Goal: Task Accomplishment & Management: Manage account settings

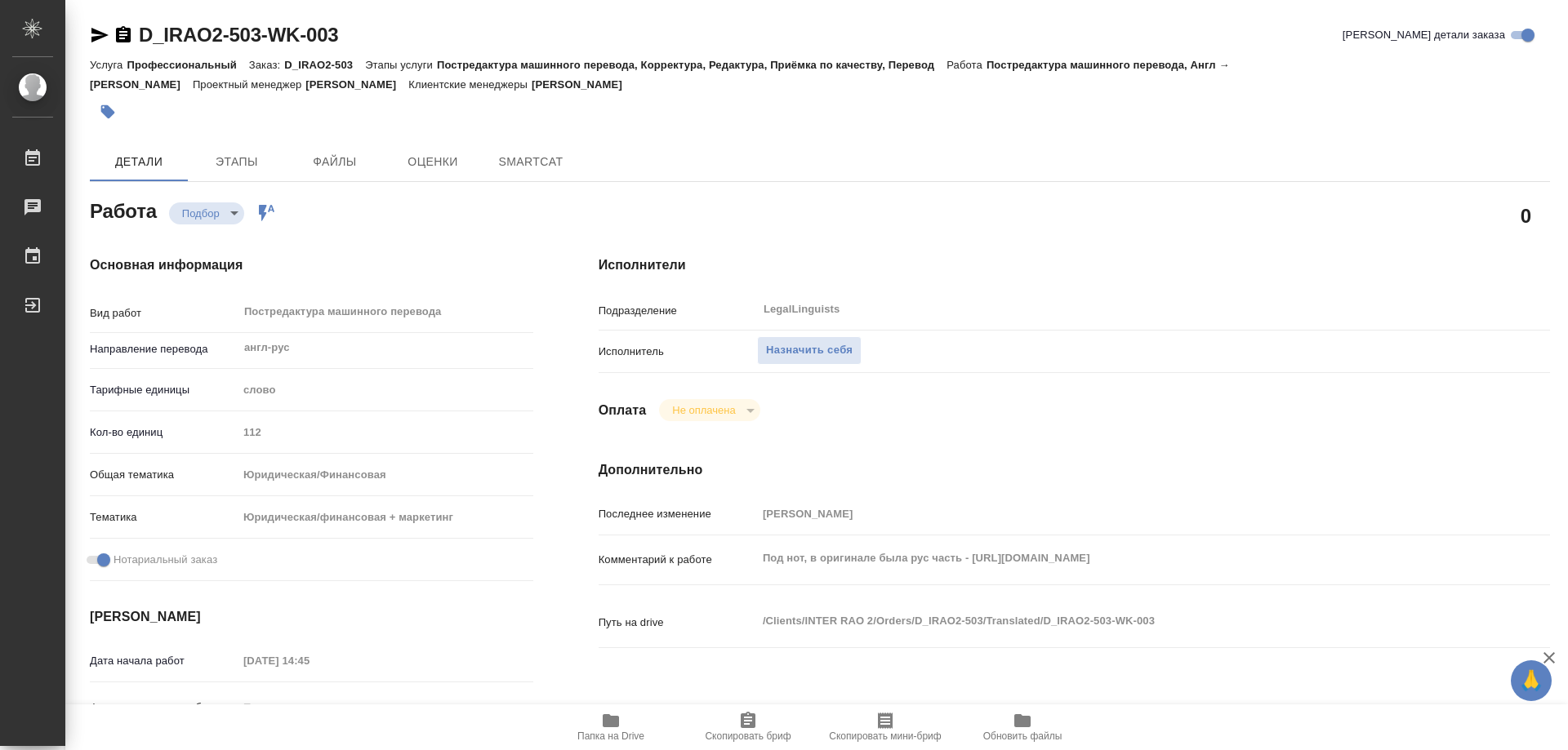
type textarea "x"
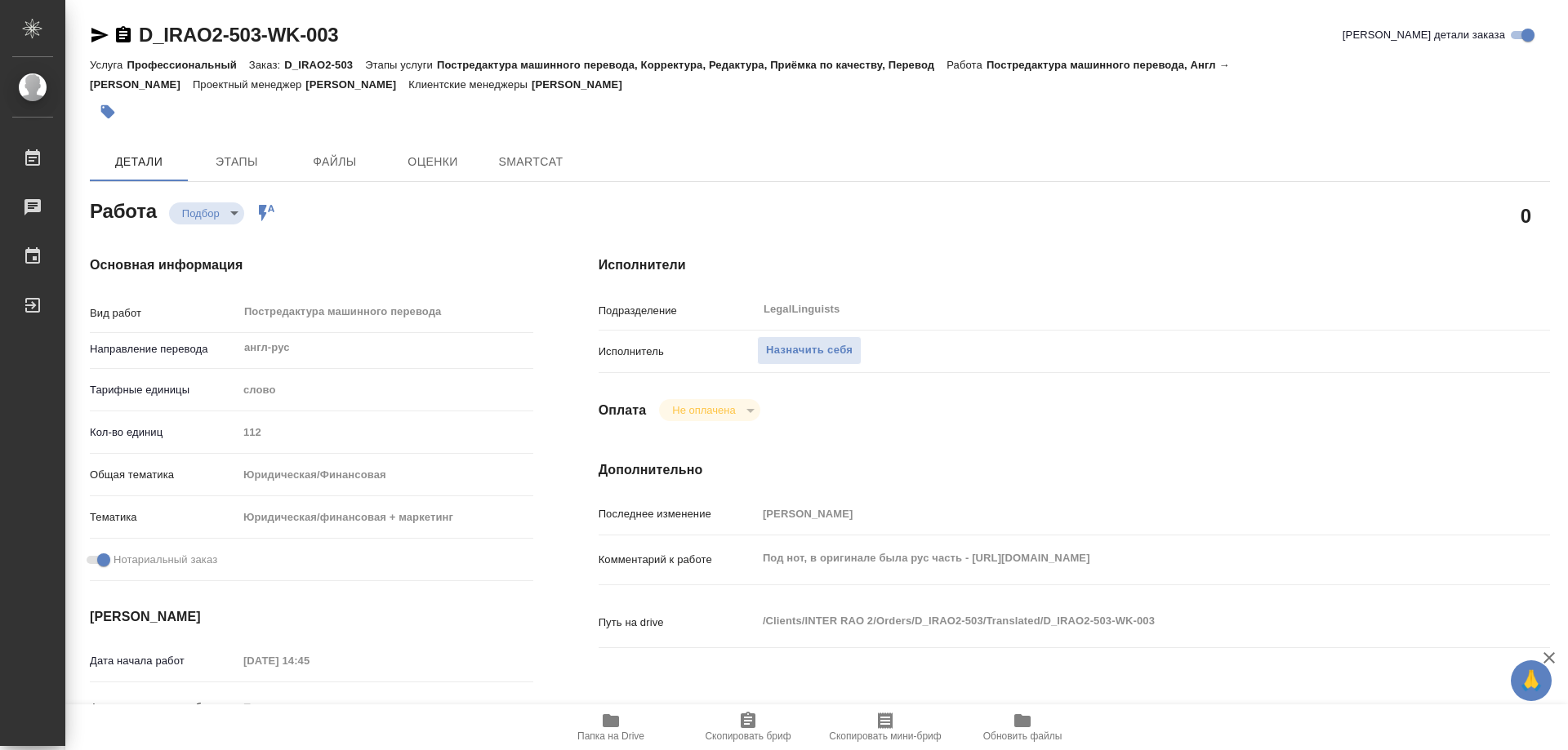
type textarea "x"
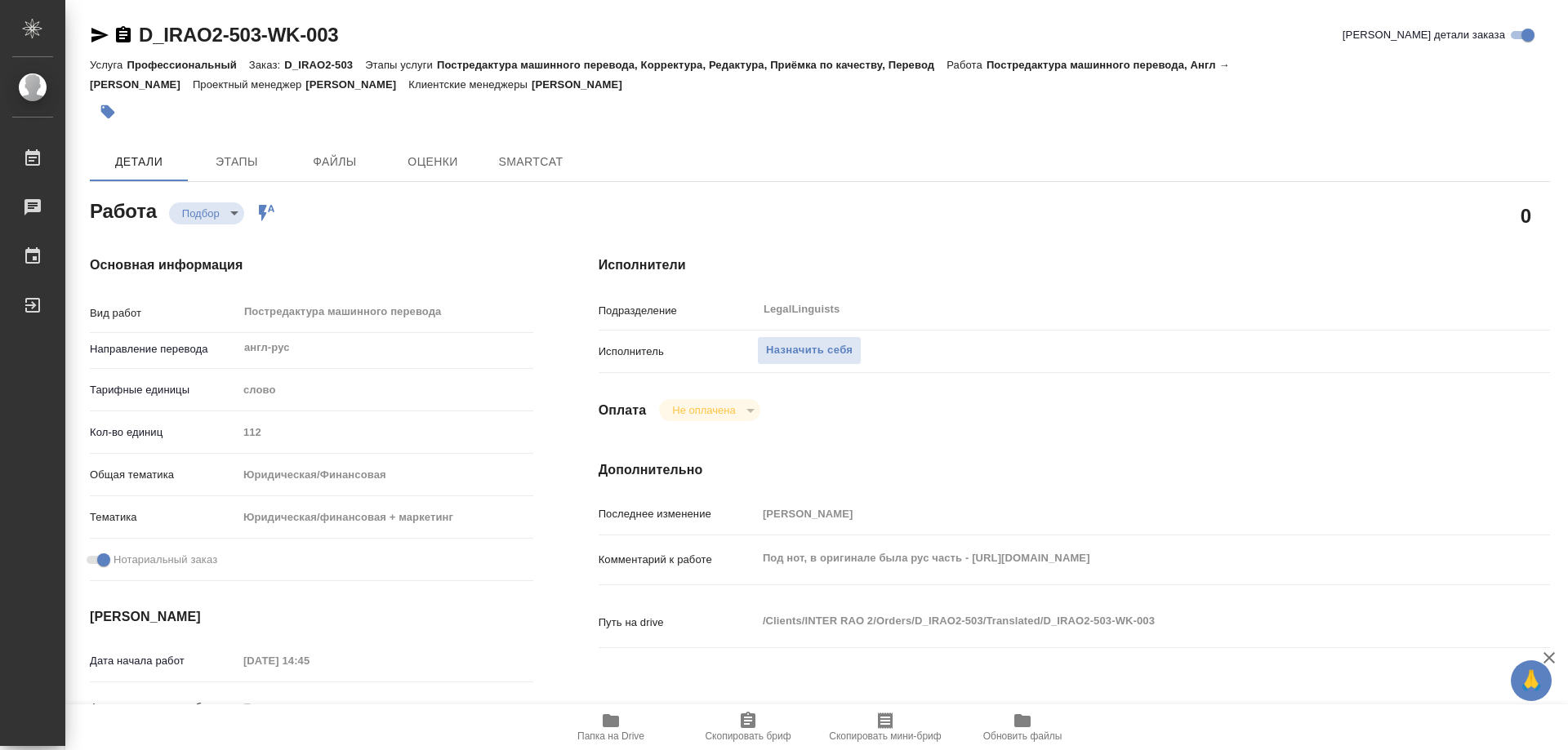
type textarea "x"
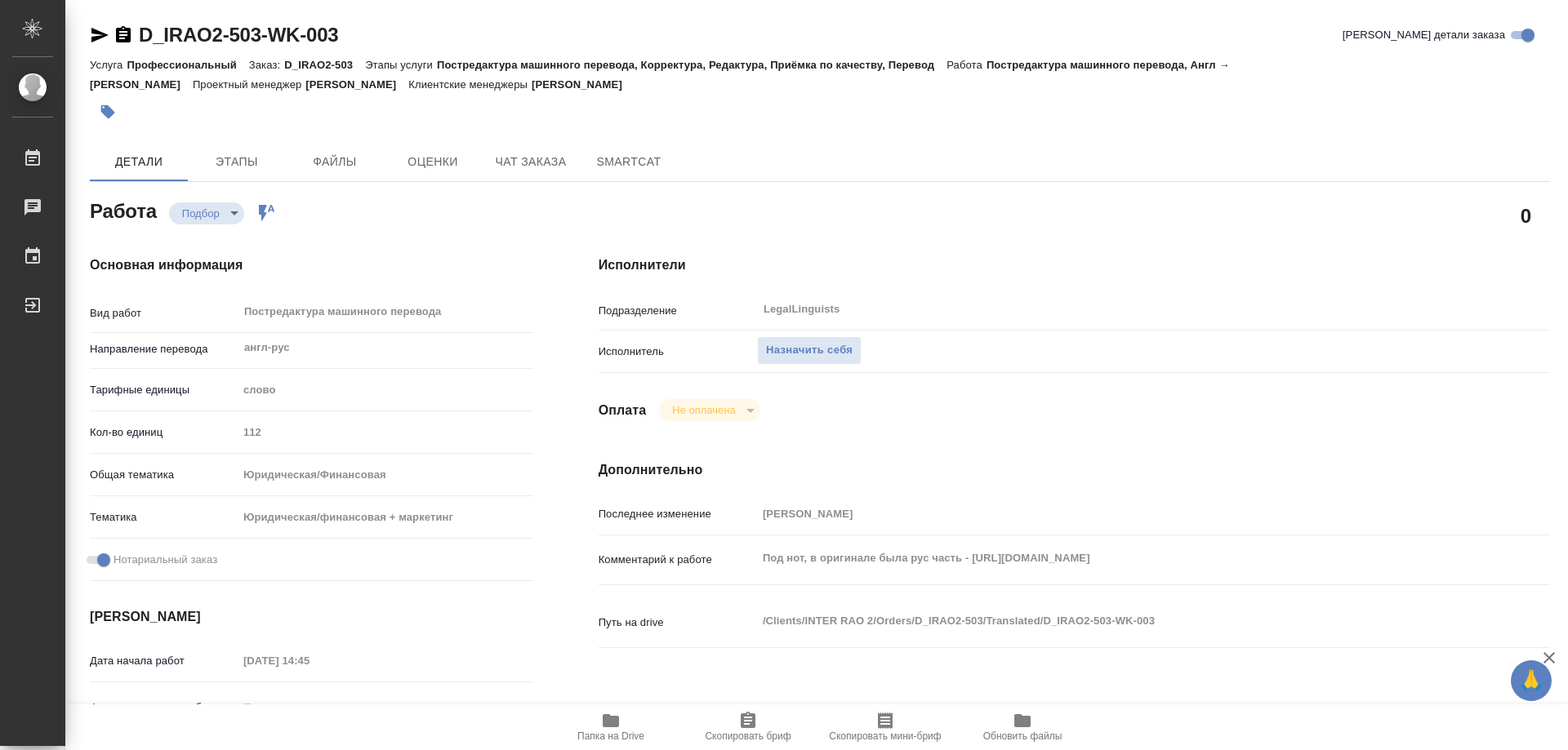
type textarea "x"
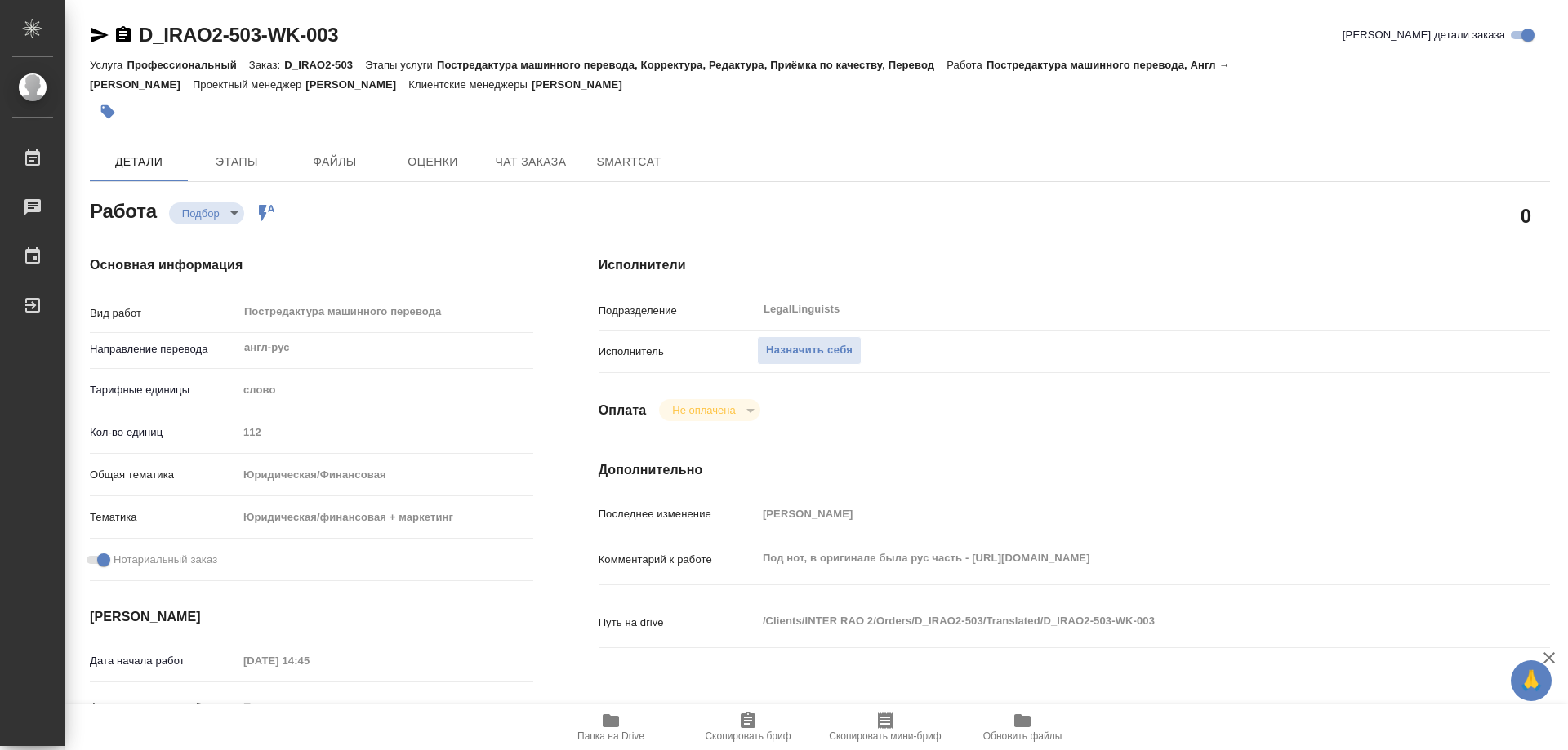
type textarea "x"
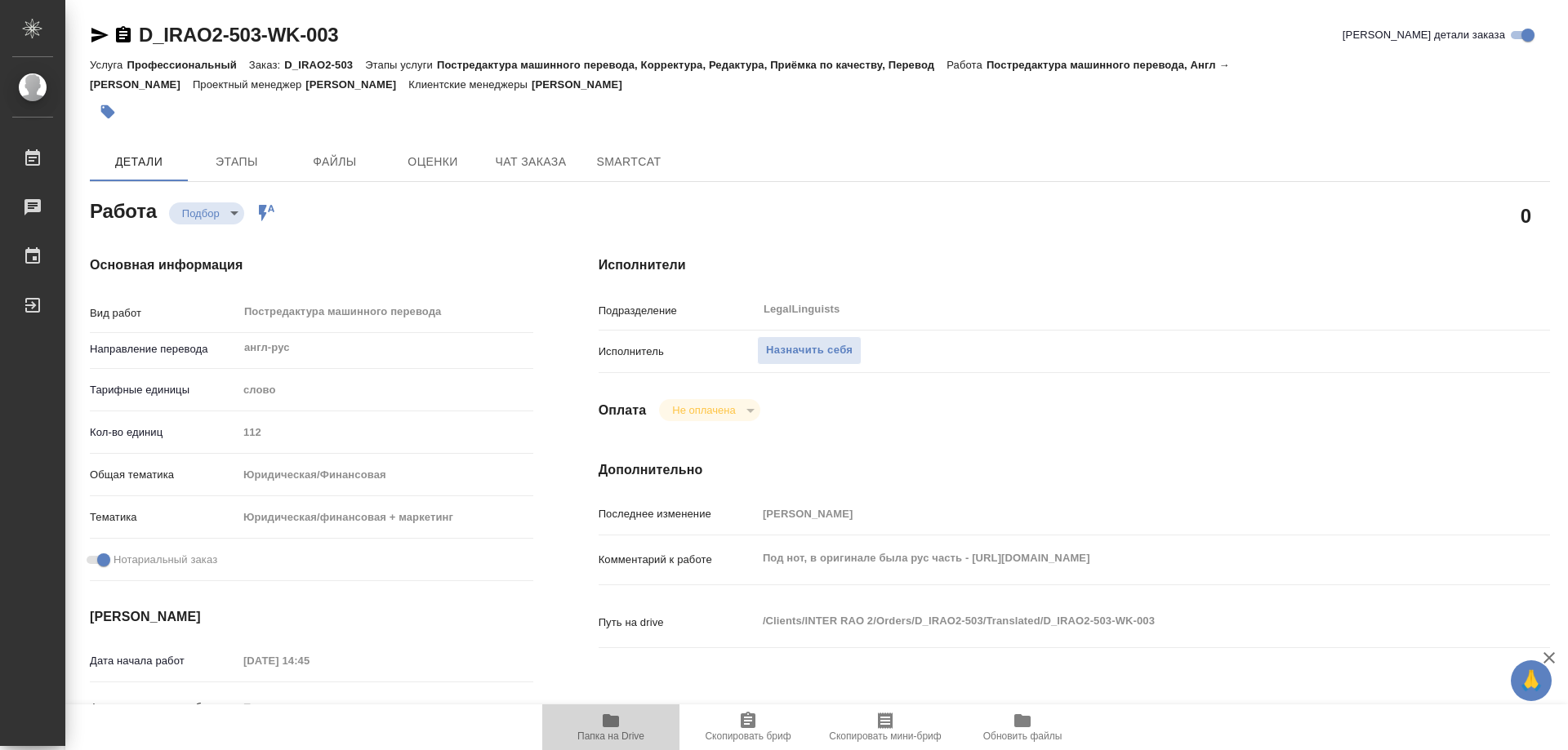
click at [613, 726] on icon "button" at bounding box center [611, 720] width 17 height 13
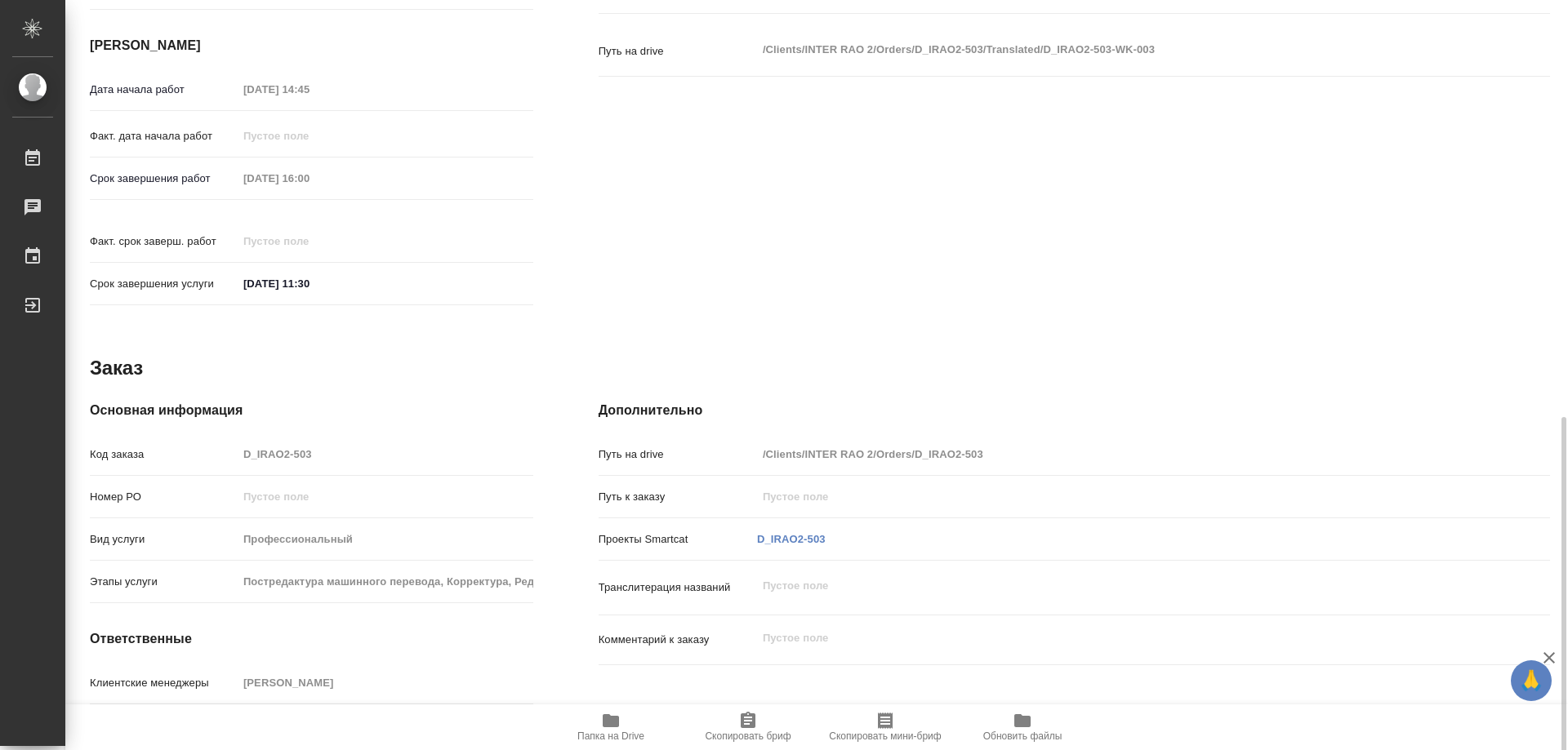
scroll to position [642, 0]
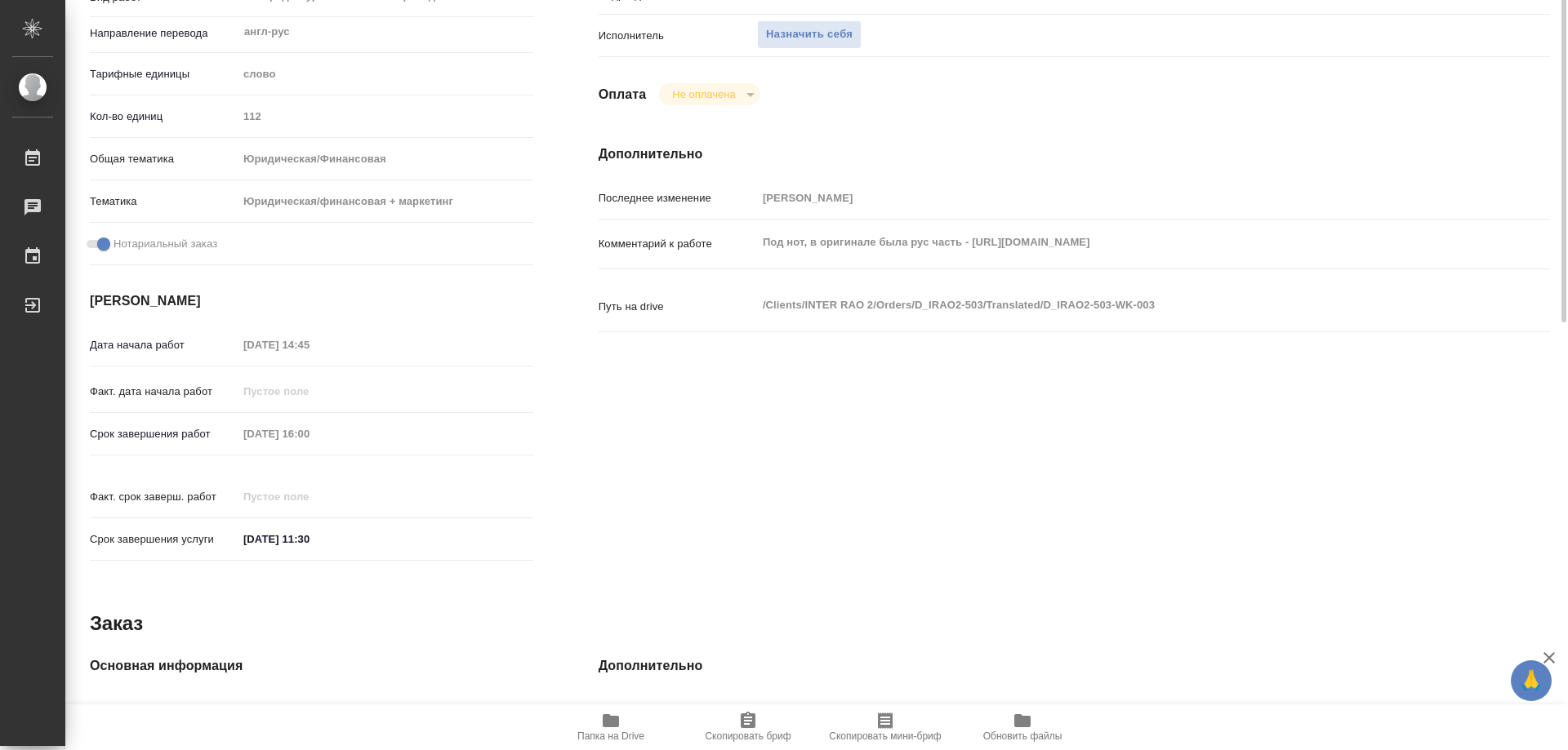
scroll to position [152, 0]
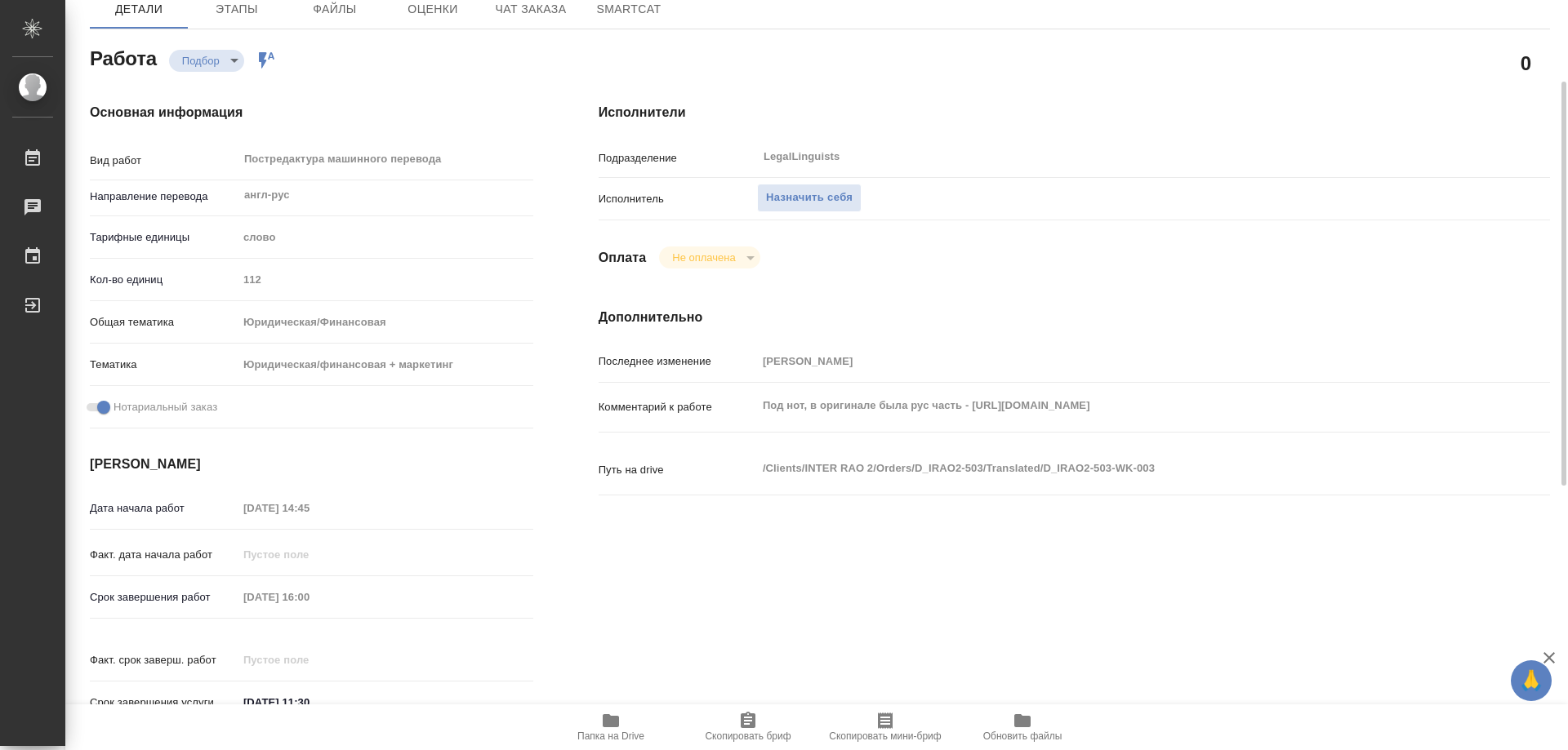
click at [610, 724] on icon "button" at bounding box center [611, 720] width 17 height 13
click at [813, 197] on span "Назначить себя" at bounding box center [809, 197] width 87 height 18
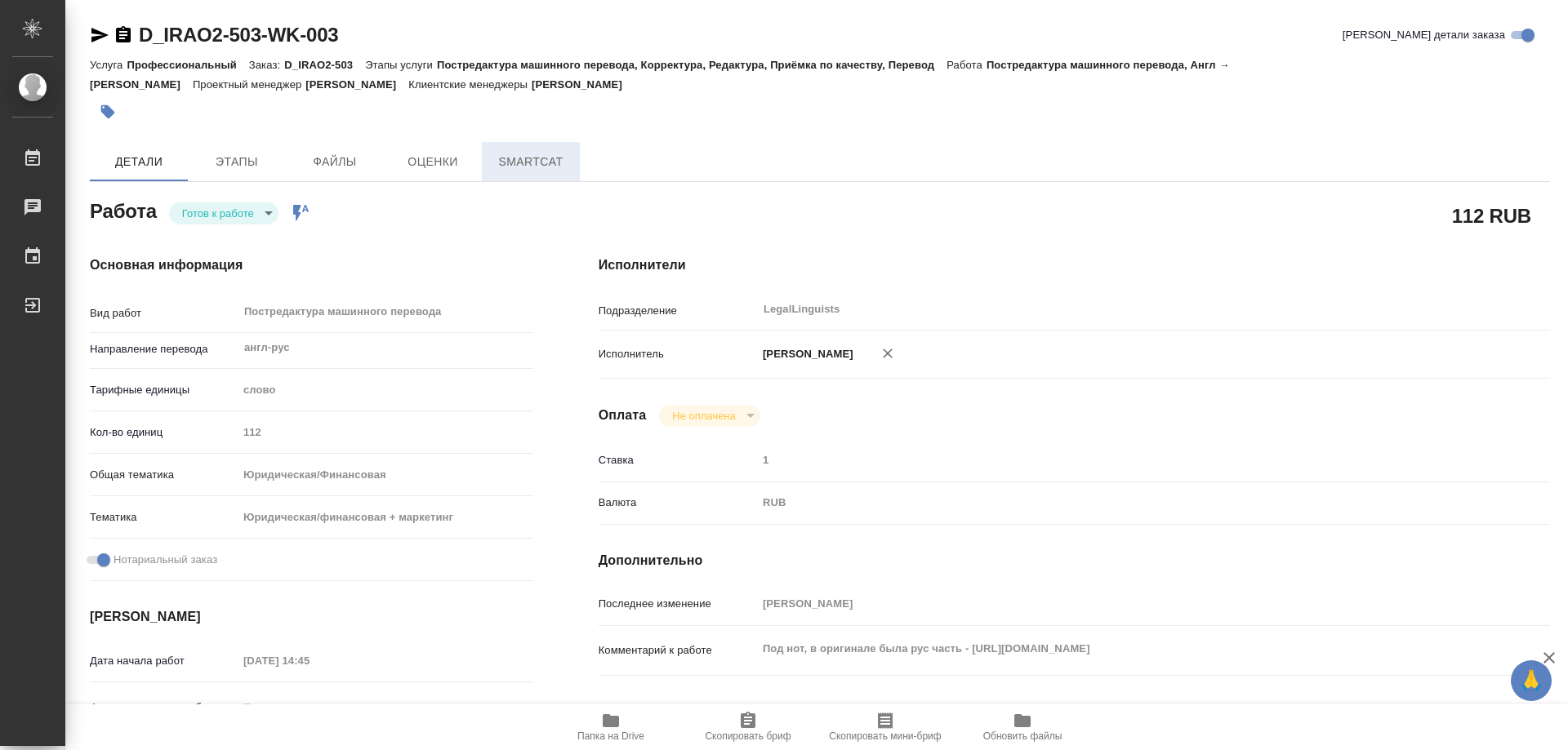
type textarea "x"
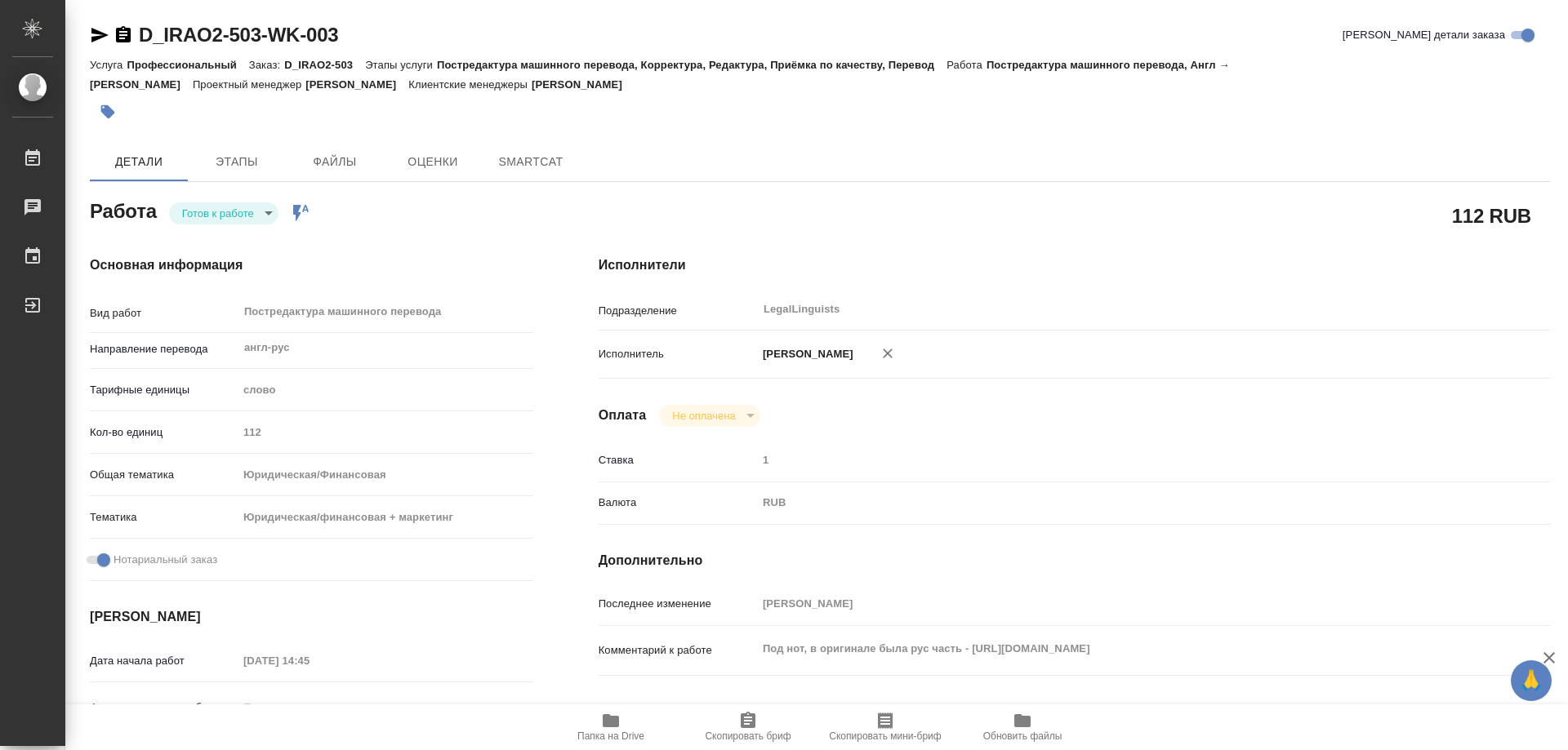
type textarea "x"
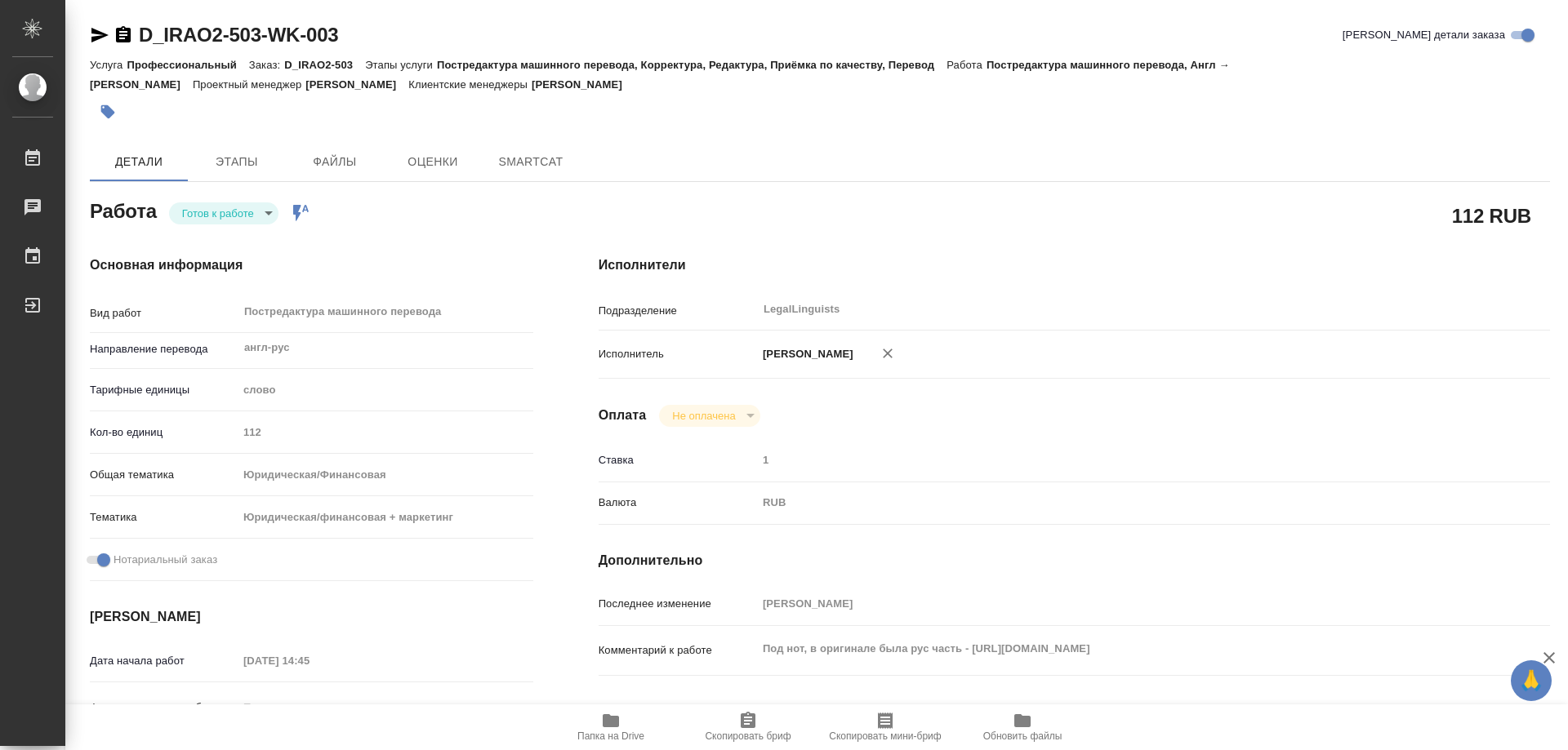
type textarea "x"
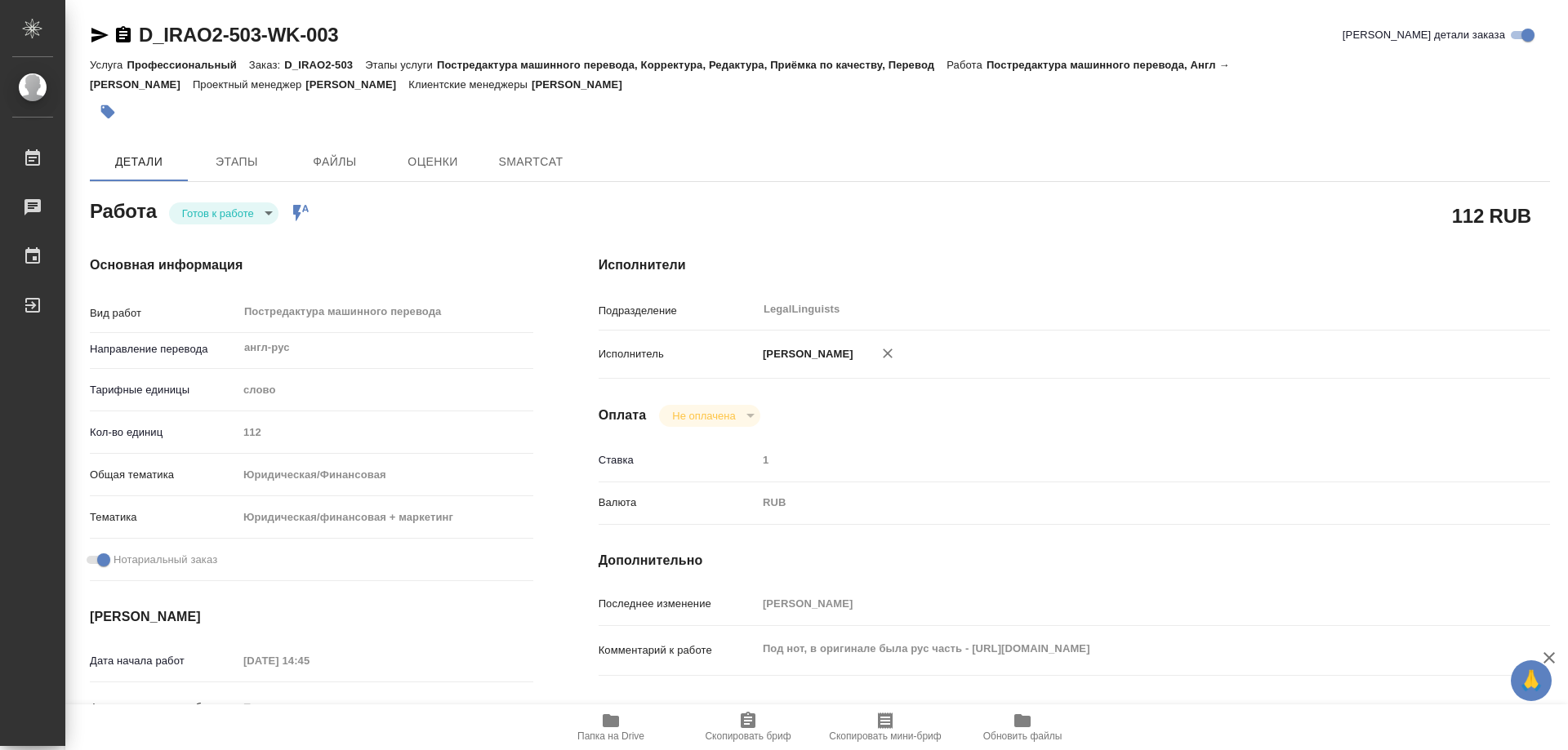
type textarea "x"
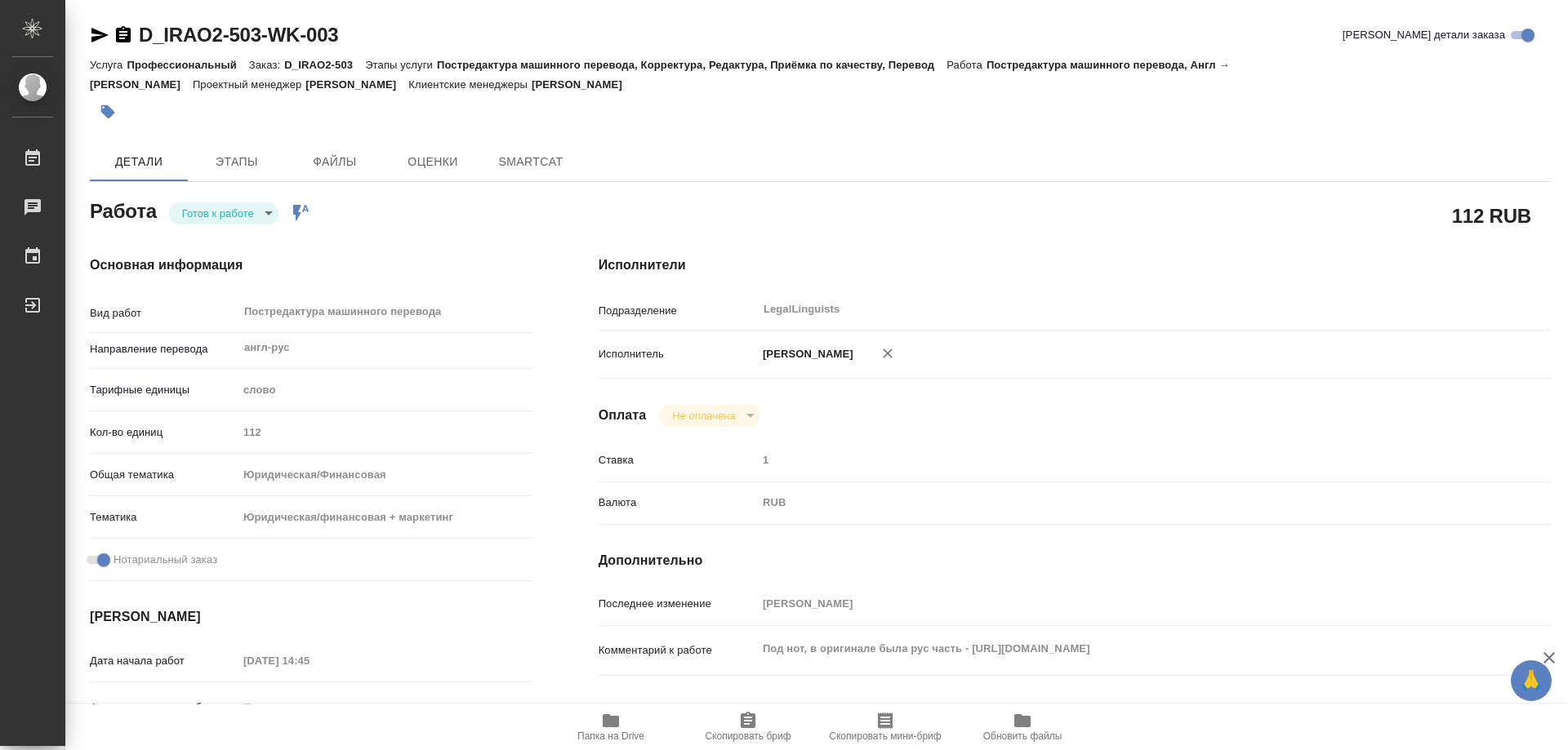
click at [264, 217] on body "🙏 .cls-1 fill:#fff; AWATERA Kozinets Larisa Работы Чаты График Выйти D_IRAO2-50…" at bounding box center [784, 375] width 1568 height 750
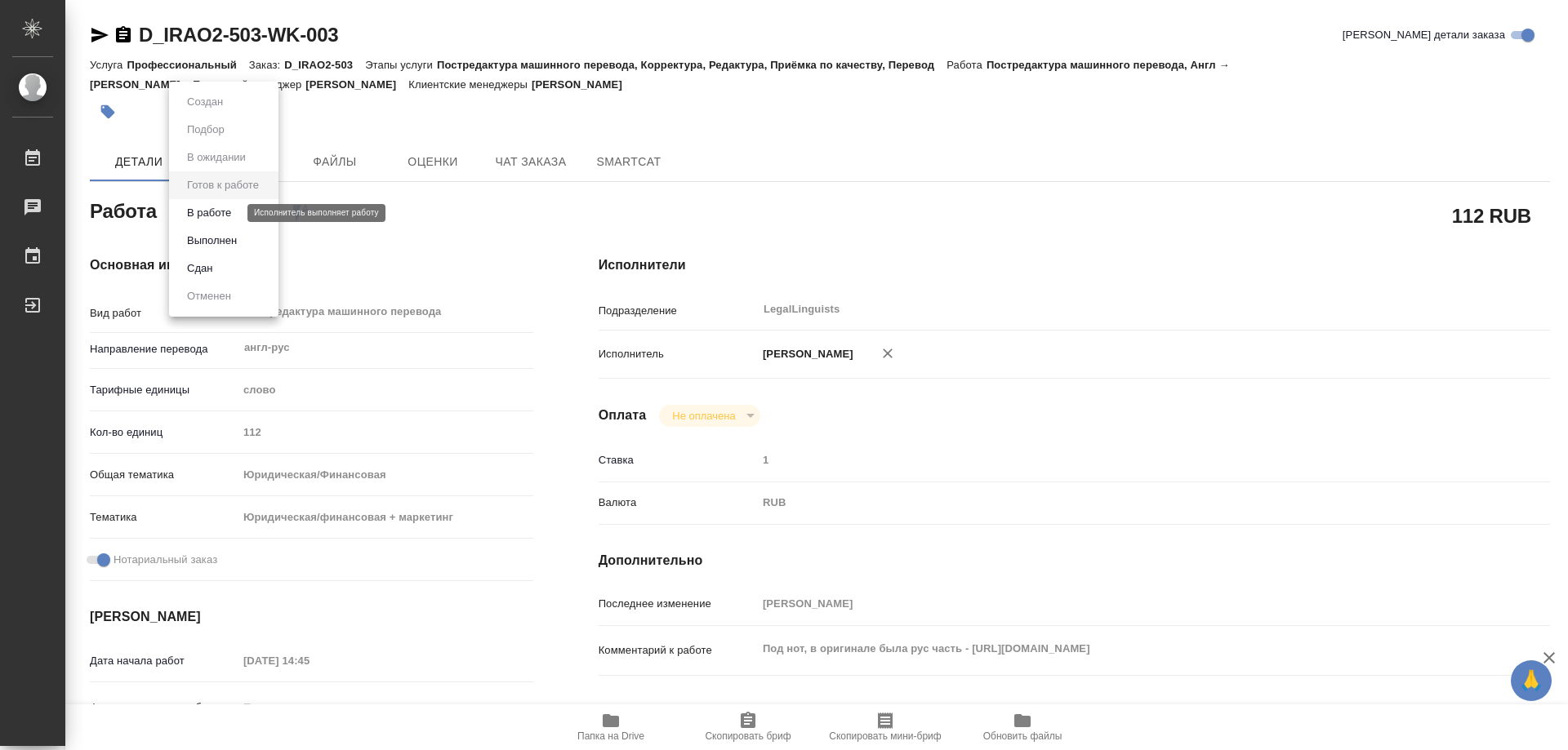
drag, startPoint x: 215, startPoint y: 216, endPoint x: 230, endPoint y: 193, distance: 27.5
click at [215, 215] on button "В работе" at bounding box center [209, 213] width 53 height 18
type textarea "x"
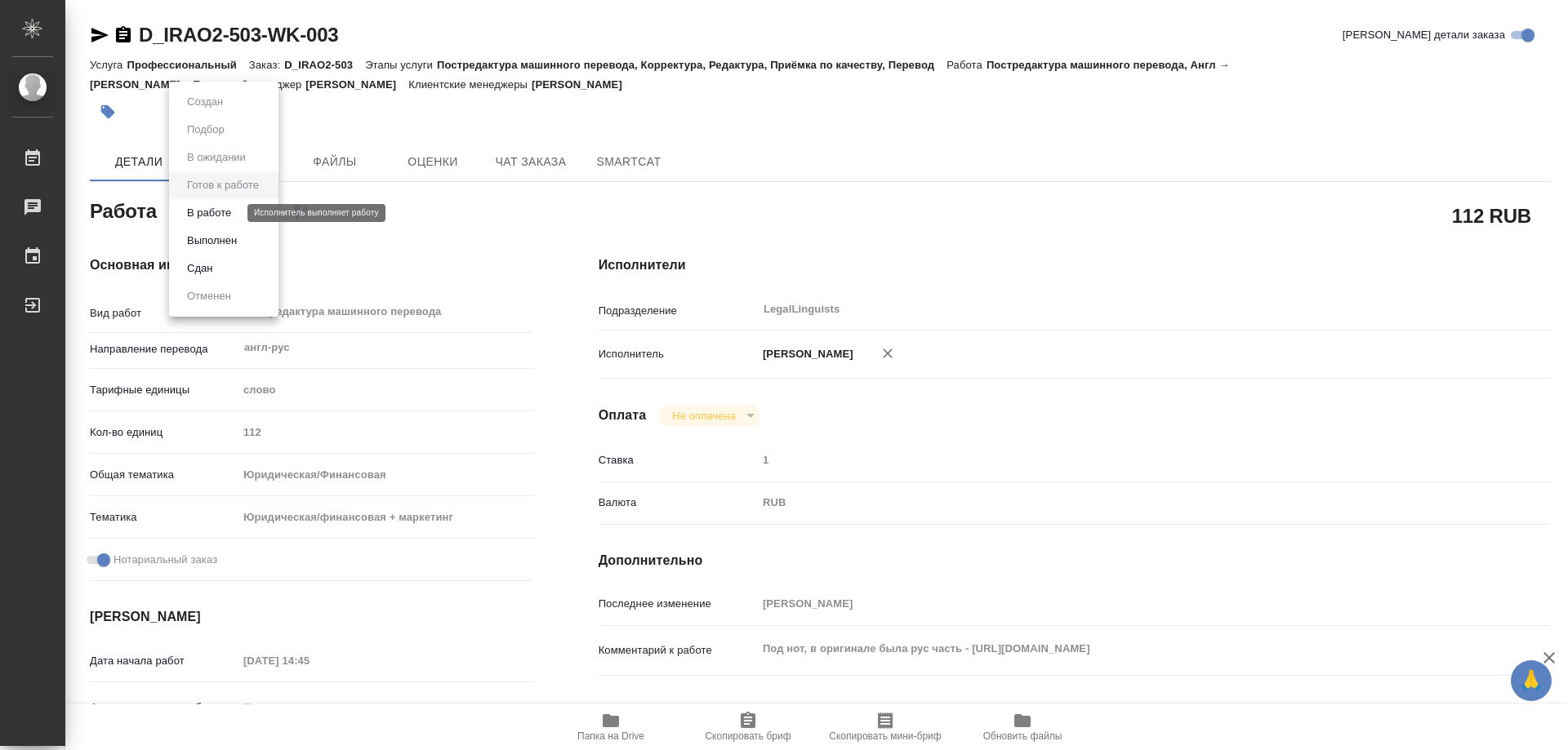
type textarea "x"
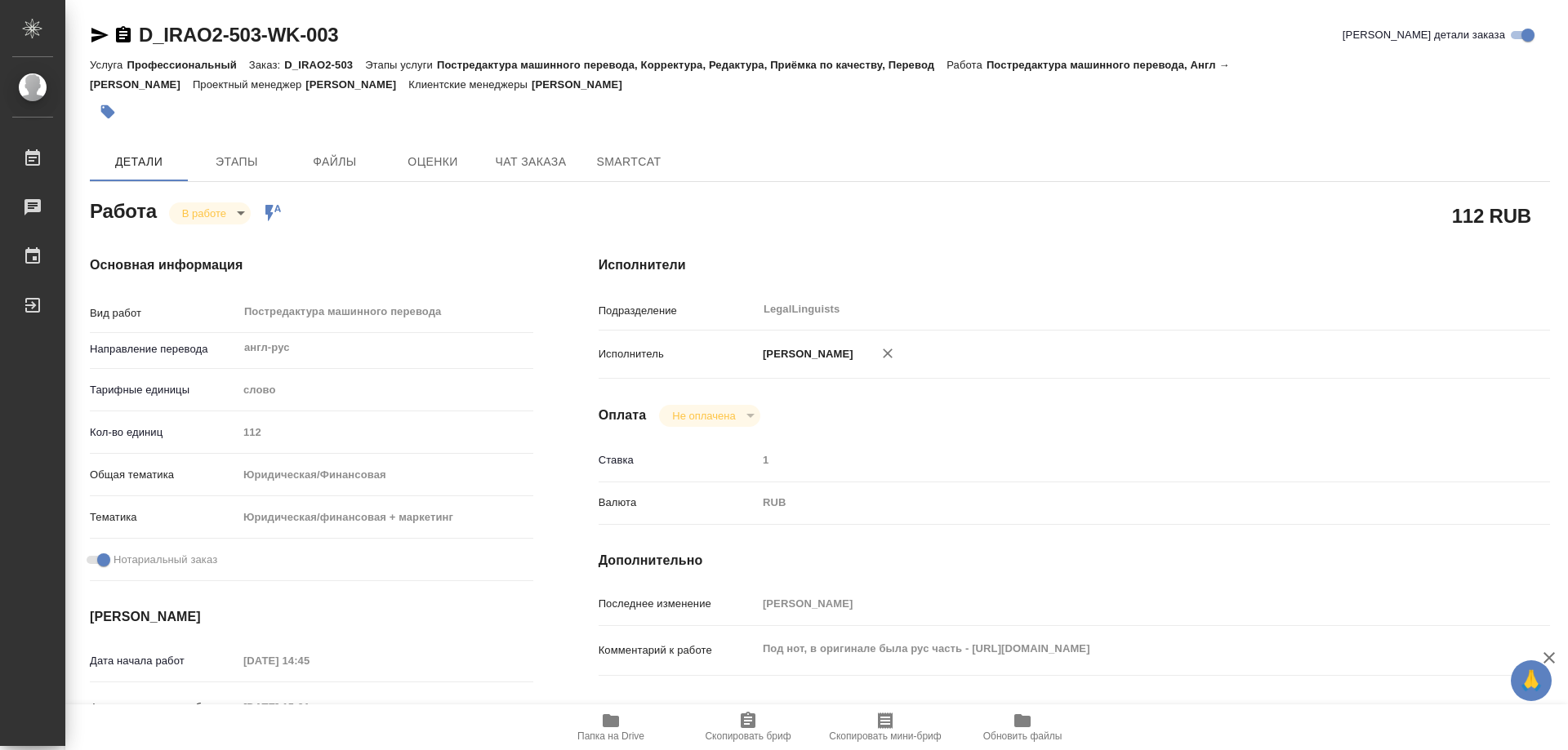
type textarea "x"
drag, startPoint x: 117, startPoint y: 39, endPoint x: 109, endPoint y: 113, distance: 74.4
click at [117, 40] on icon "button" at bounding box center [123, 34] width 15 height 17
click at [239, 211] on body "🙏 .cls-1 fill:#fff; AWATERA Kozinets Larisa Работы 0 Чаты График Выйти D_IRAO2-…" at bounding box center [784, 375] width 1568 height 750
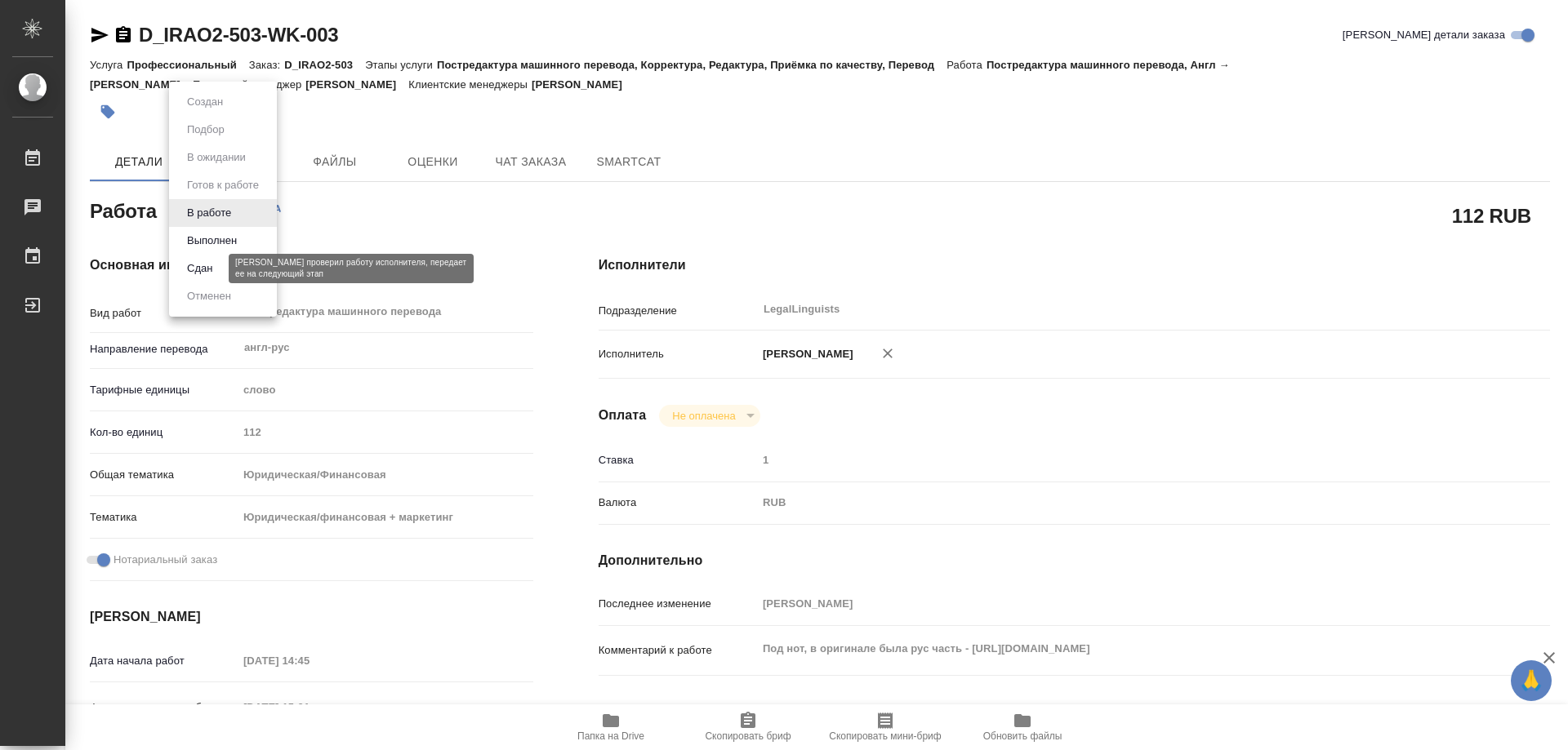
click at [184, 275] on button "Сдан" at bounding box center [200, 268] width 35 height 18
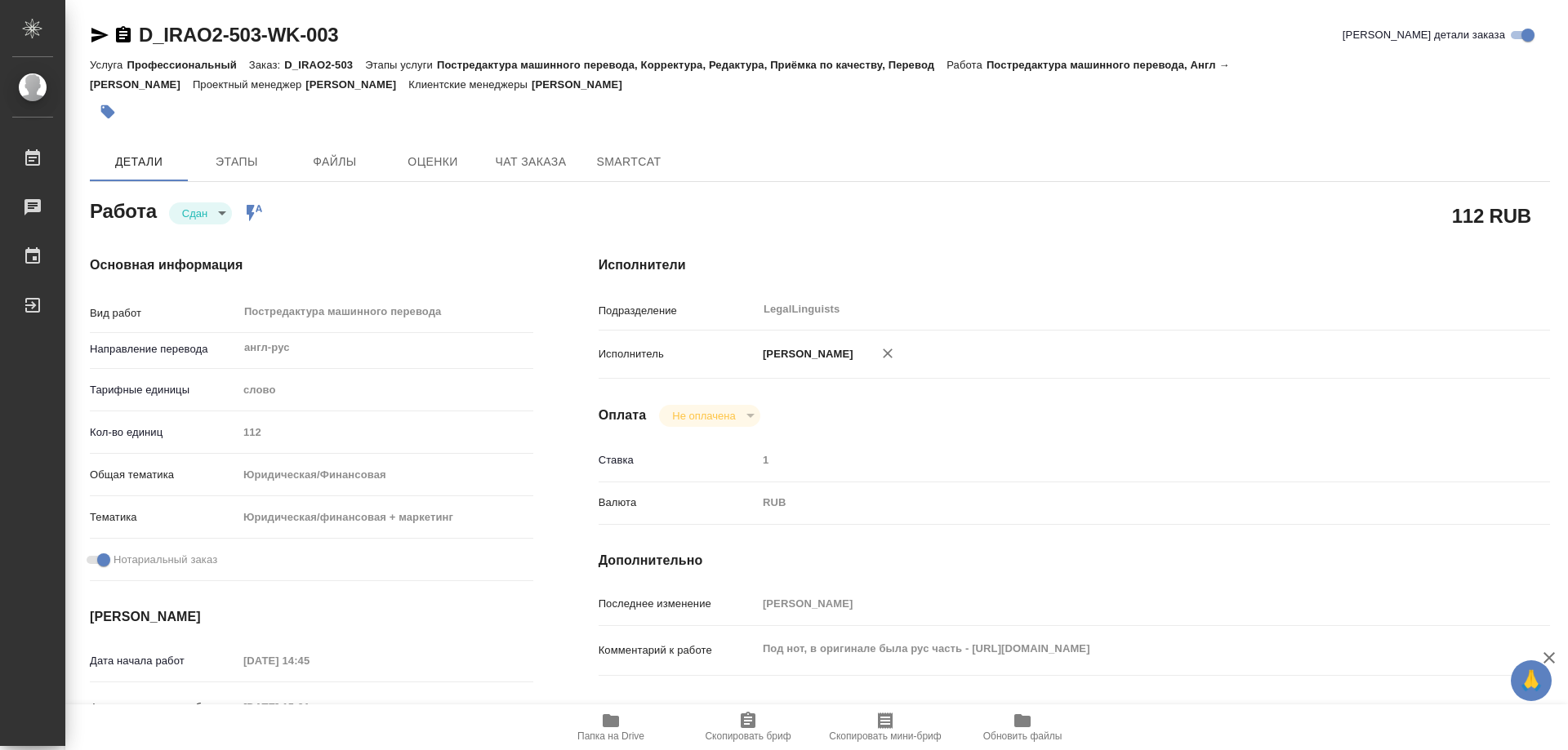
type textarea "x"
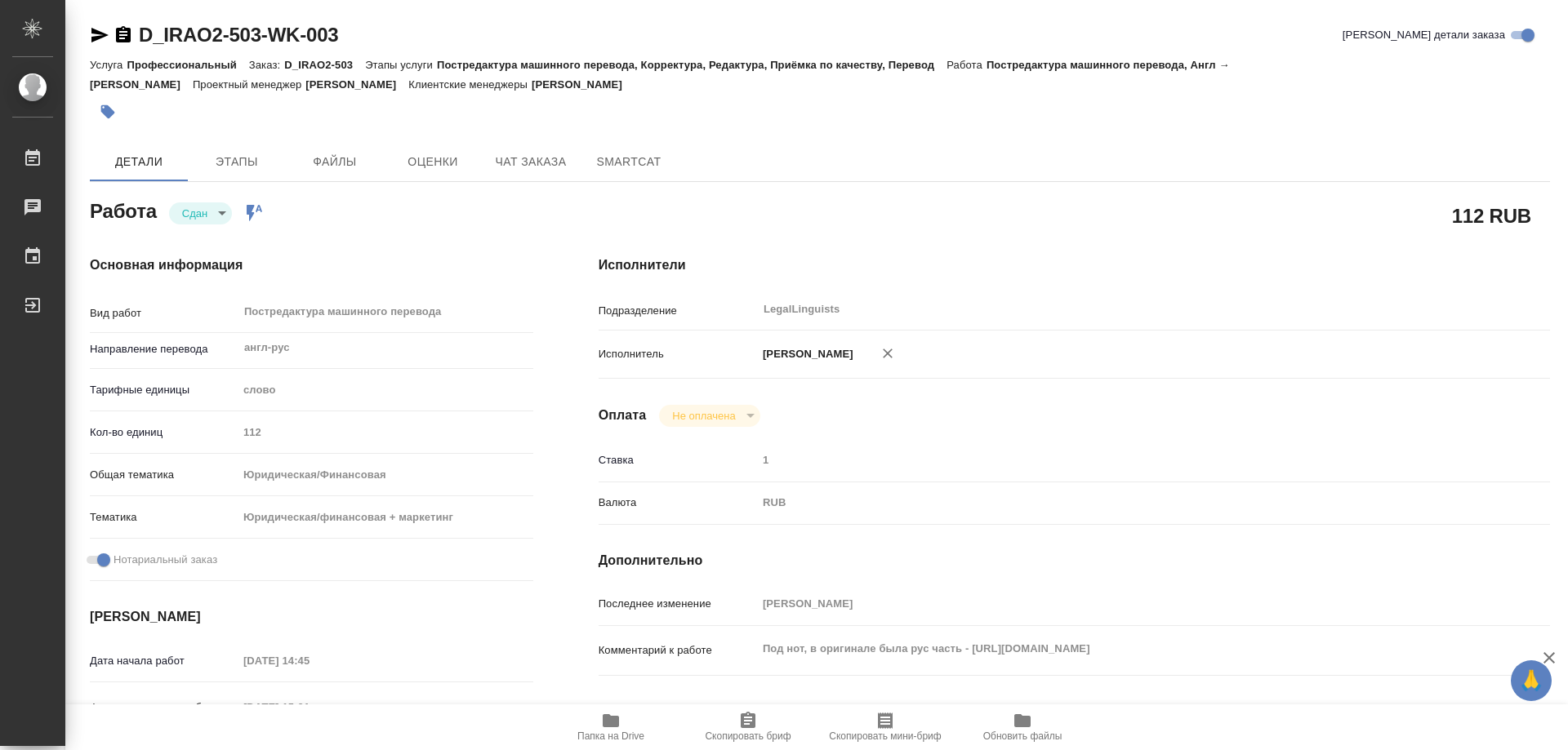
type textarea "x"
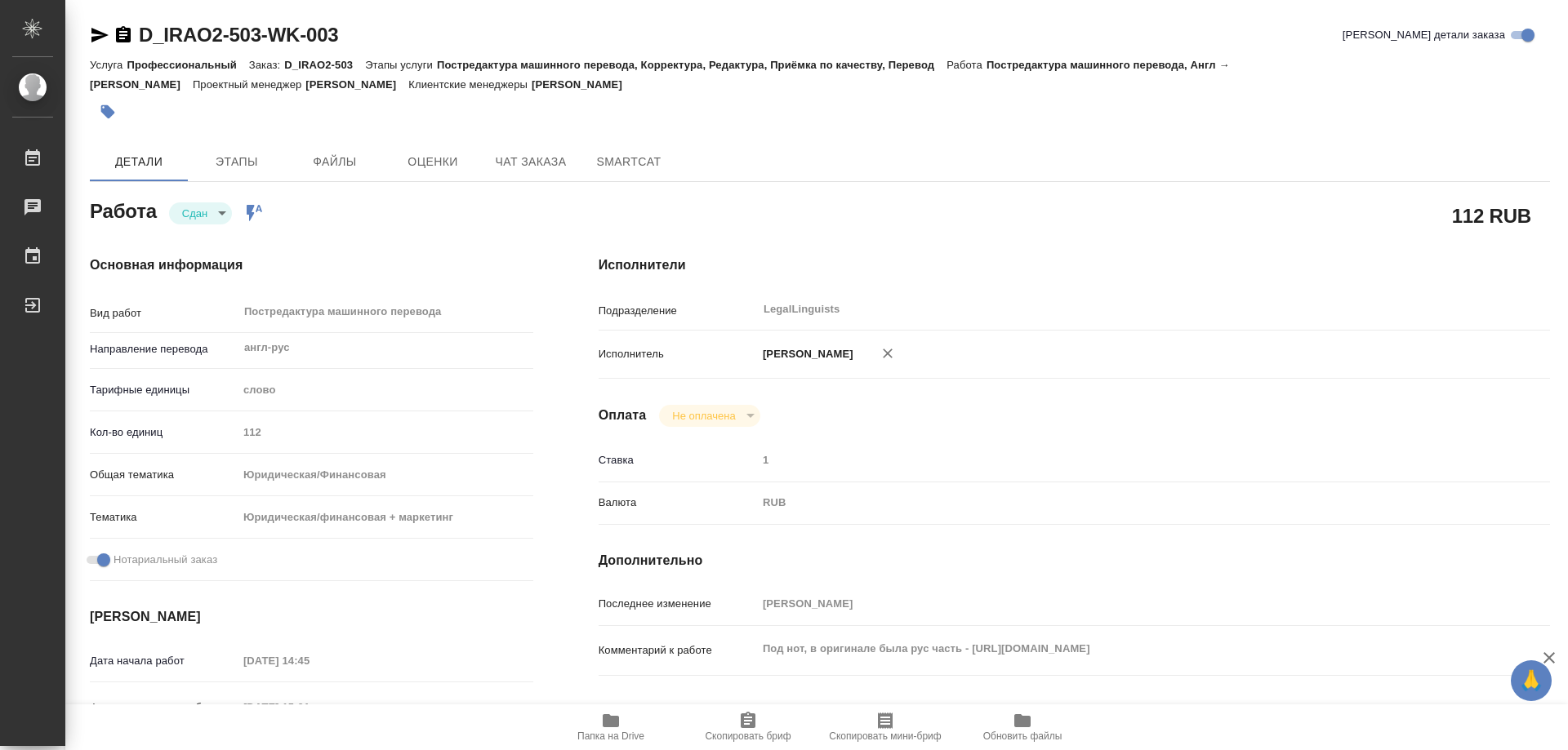
type textarea "x"
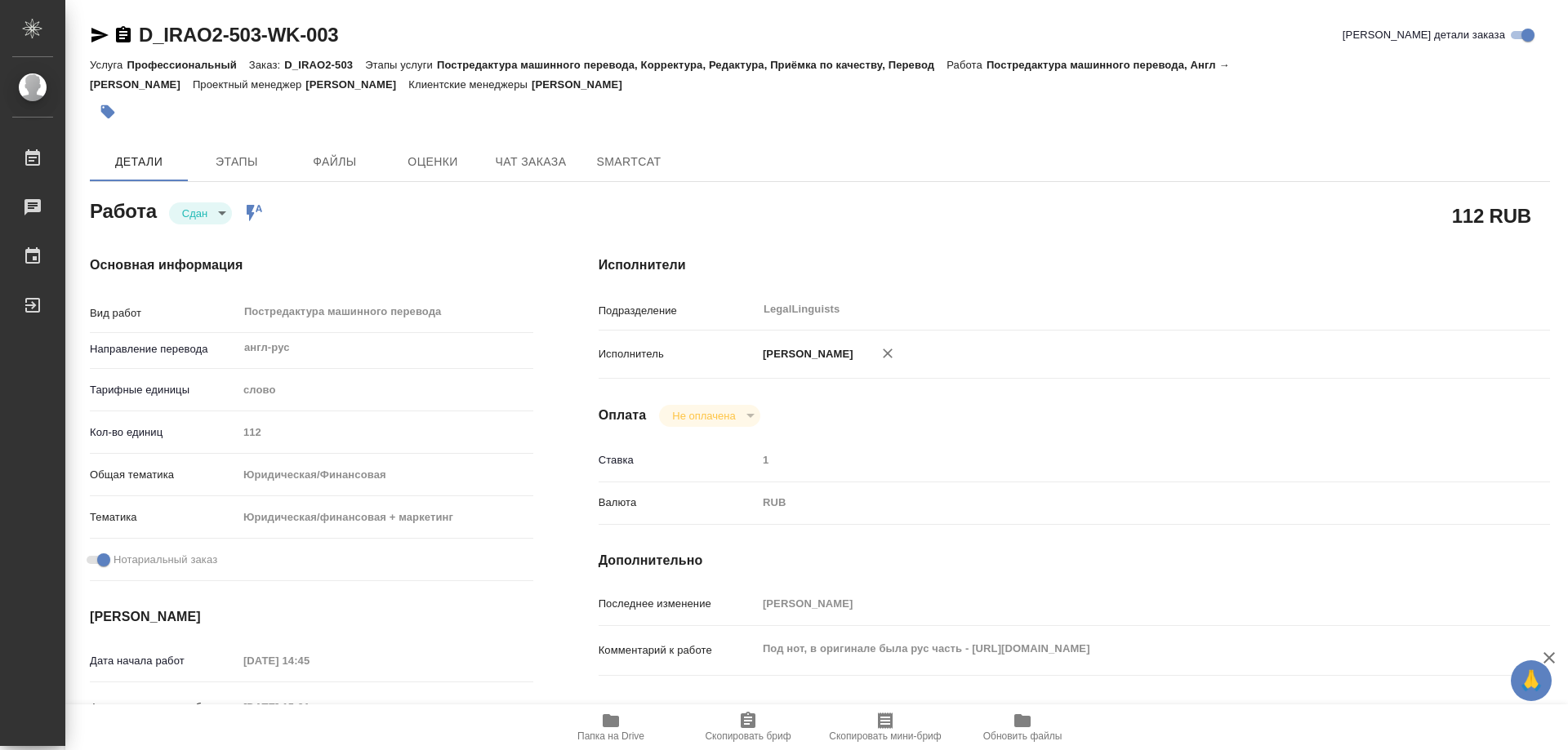
click at [123, 32] on icon "button" at bounding box center [124, 35] width 19 height 19
